Goal: Check status

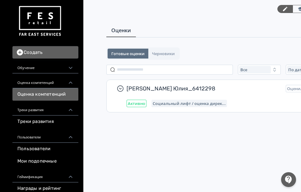
scroll to position [2, 0]
drag, startPoint x: 213, startPoint y: 192, endPoint x: 242, endPoint y: 194, distance: 29.6
click at [242, 192] on html "React App Создать Обучение Обучение Запланировано Проверка заданий Оценка компе…" at bounding box center [150, 96] width 301 height 192
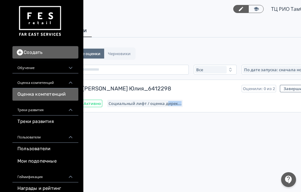
scroll to position [2, 42]
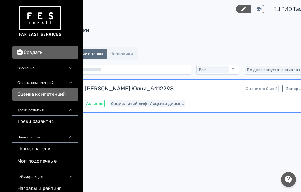
click at [137, 92] on div "[PERSON_NAME] Юлия_6412298 Оценили: 0 из 2 Завершить Активно Социальный лифт / …" at bounding box center [199, 96] width 228 height 22
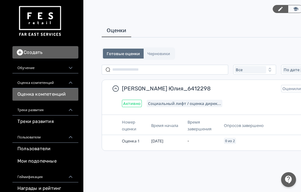
scroll to position [2, 0]
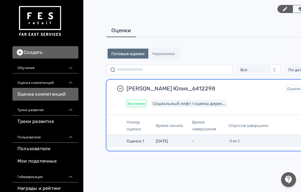
click at [146, 137] on td "Оценка 1" at bounding box center [138, 141] width 29 height 12
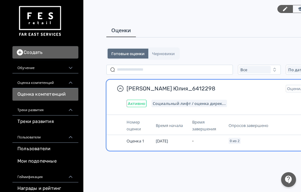
click at [163, 102] on span "Социальный лифт / оценка дирек..." at bounding box center [188, 103] width 73 height 5
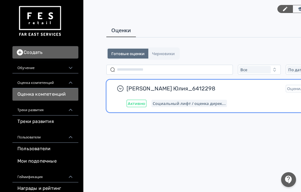
click at [163, 102] on span "Социальный лифт / оценка дирек..." at bounding box center [188, 103] width 73 height 5
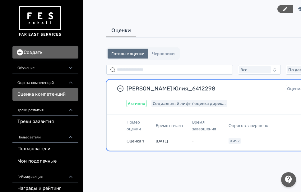
click at [170, 124] on span "Время начала" at bounding box center [169, 126] width 27 height 6
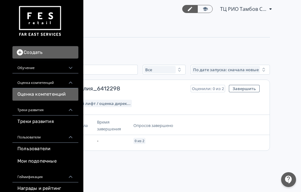
scroll to position [2, 97]
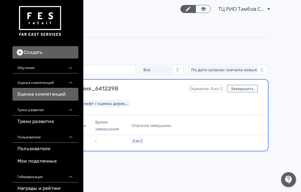
click at [209, 86] on span "Оценили: 0 из 2" at bounding box center [206, 88] width 32 height 5
click at [120, 115] on div "Номер оценки Время начала Время завершения Опросов завершено Оценка 1 [DATE] - …" at bounding box center [139, 133] width 258 height 36
click at [141, 123] on span "Опросов завершено" at bounding box center [151, 126] width 40 height 6
click at [107, 121] on span "Время завершения" at bounding box center [107, 126] width 24 height 12
click at [106, 100] on div "Социальный лифт / оценка дирек..." at bounding box center [91, 103] width 75 height 7
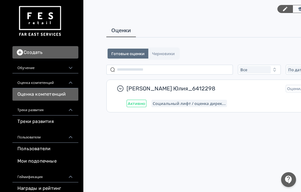
scroll to position [0, 0]
click at [68, 66] on icon at bounding box center [71, 68] width 6 height 6
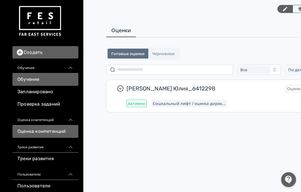
click at [29, 77] on link "Обучение" at bounding box center [45, 80] width 66 height 12
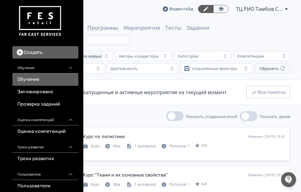
scroll to position [0, 97]
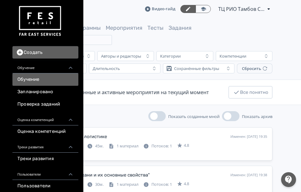
click at [240, 10] on span "ТЦ РИО Тамбов СИН 6412298" at bounding box center [241, 8] width 47 height 7
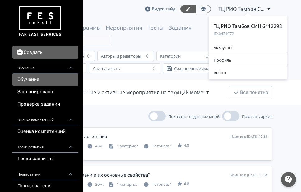
scroll to position [0, 94]
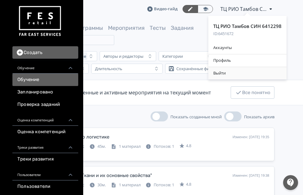
click at [218, 75] on div "Выйти" at bounding box center [247, 73] width 78 height 12
